Goal: Transaction & Acquisition: Download file/media

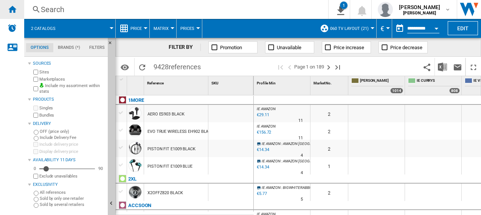
click at [17, 9] on div "Home" at bounding box center [12, 9] width 24 height 19
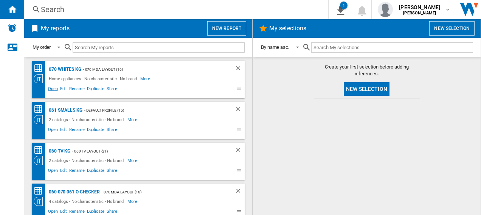
click at [50, 88] on span "Open" at bounding box center [53, 89] width 12 height 9
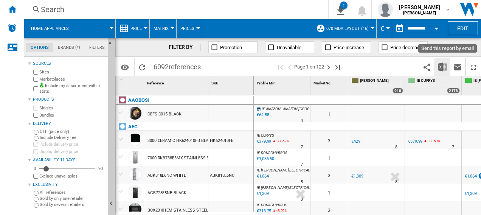
click at [445, 67] on img "Download in Excel" at bounding box center [442, 66] width 9 height 9
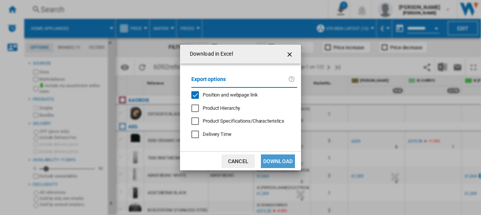
click at [282, 161] on button "Download" at bounding box center [278, 161] width 34 height 14
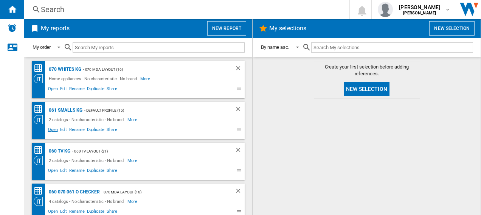
click at [53, 128] on span "Open" at bounding box center [53, 130] width 12 height 9
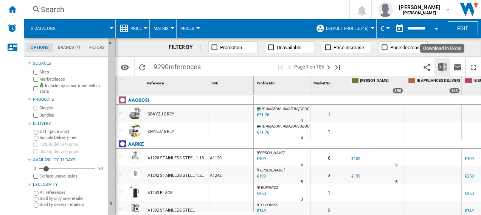
click at [444, 66] on img "Download in Excel" at bounding box center [442, 66] width 9 height 9
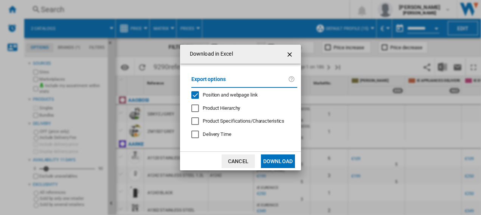
click at [289, 164] on button "Download" at bounding box center [278, 161] width 34 height 14
